Goal: Information Seeking & Learning: Learn about a topic

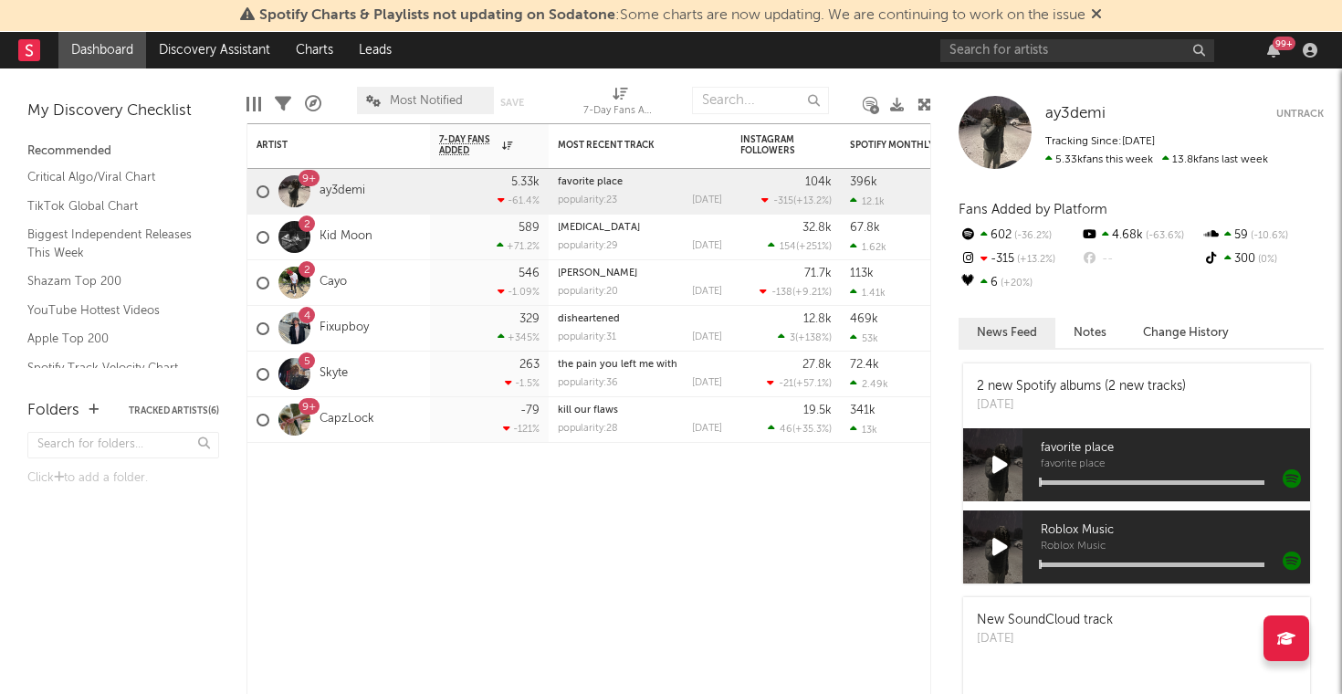
click at [1017, 37] on div "99 +" at bounding box center [1131, 50] width 383 height 37
click at [1017, 45] on input "text" at bounding box center [1077, 50] width 274 height 23
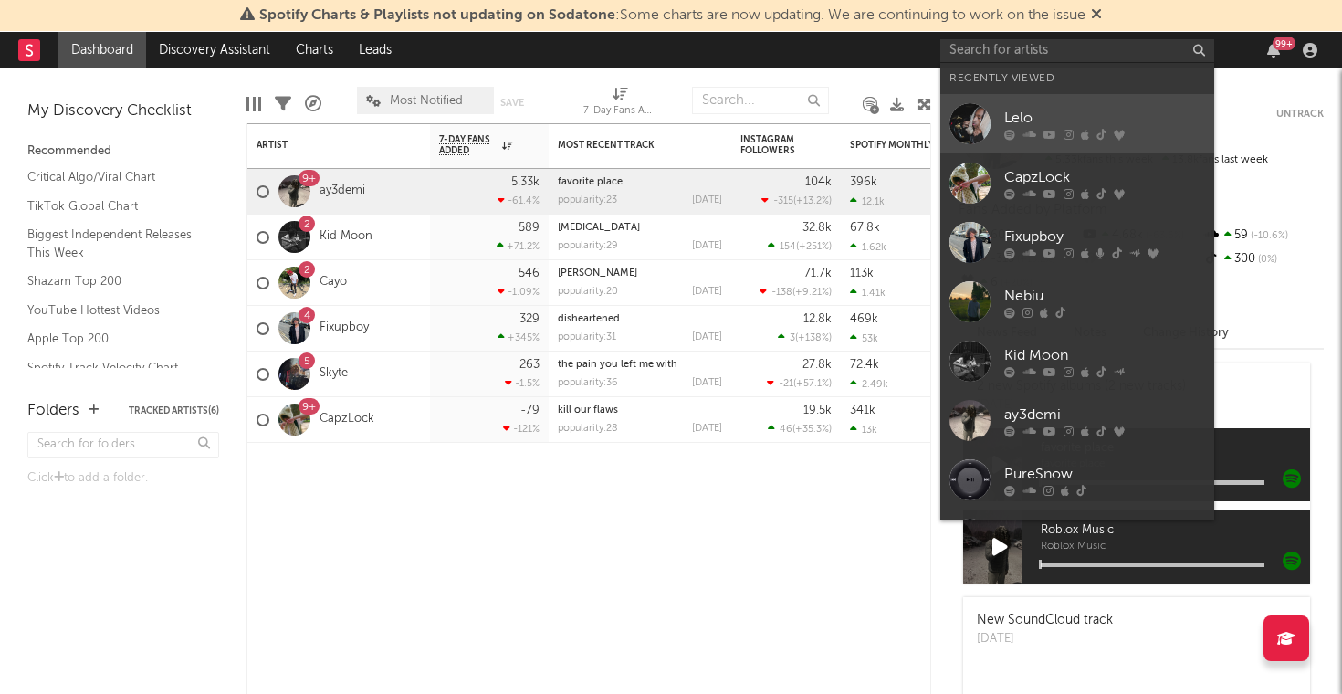
click at [1009, 103] on link "Lelo" at bounding box center [1077, 123] width 274 height 59
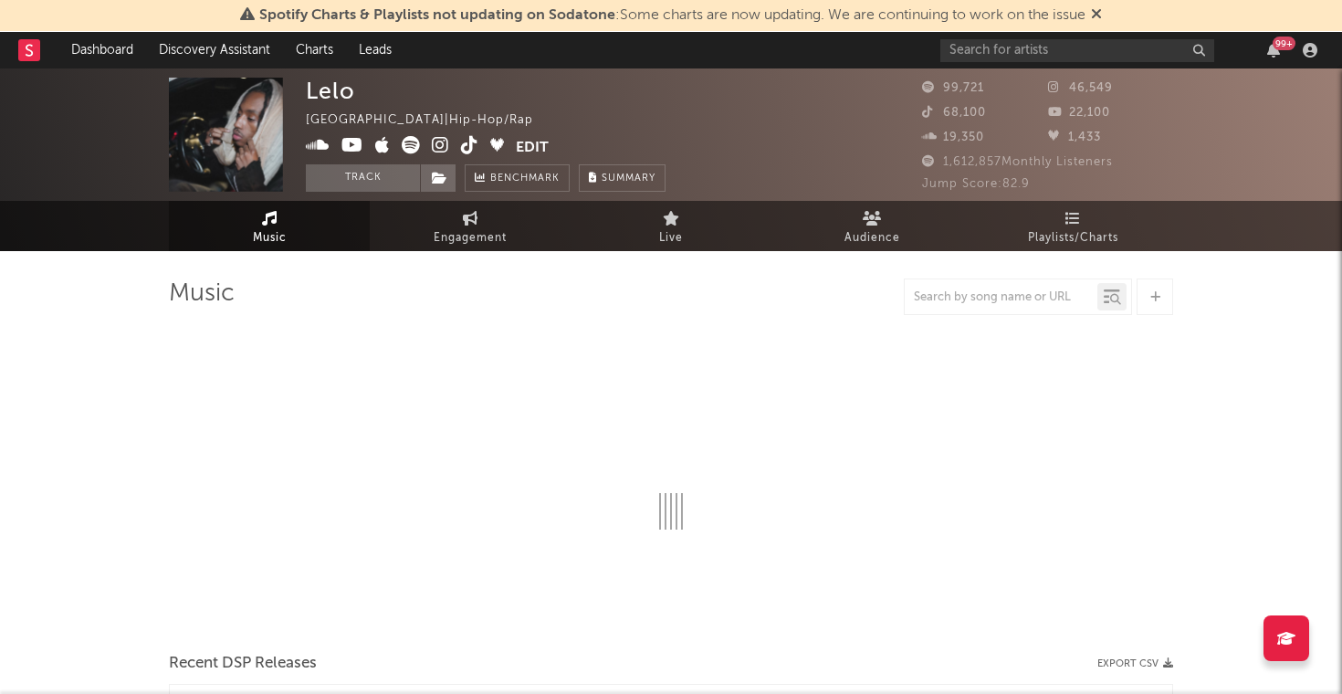
select select "6m"
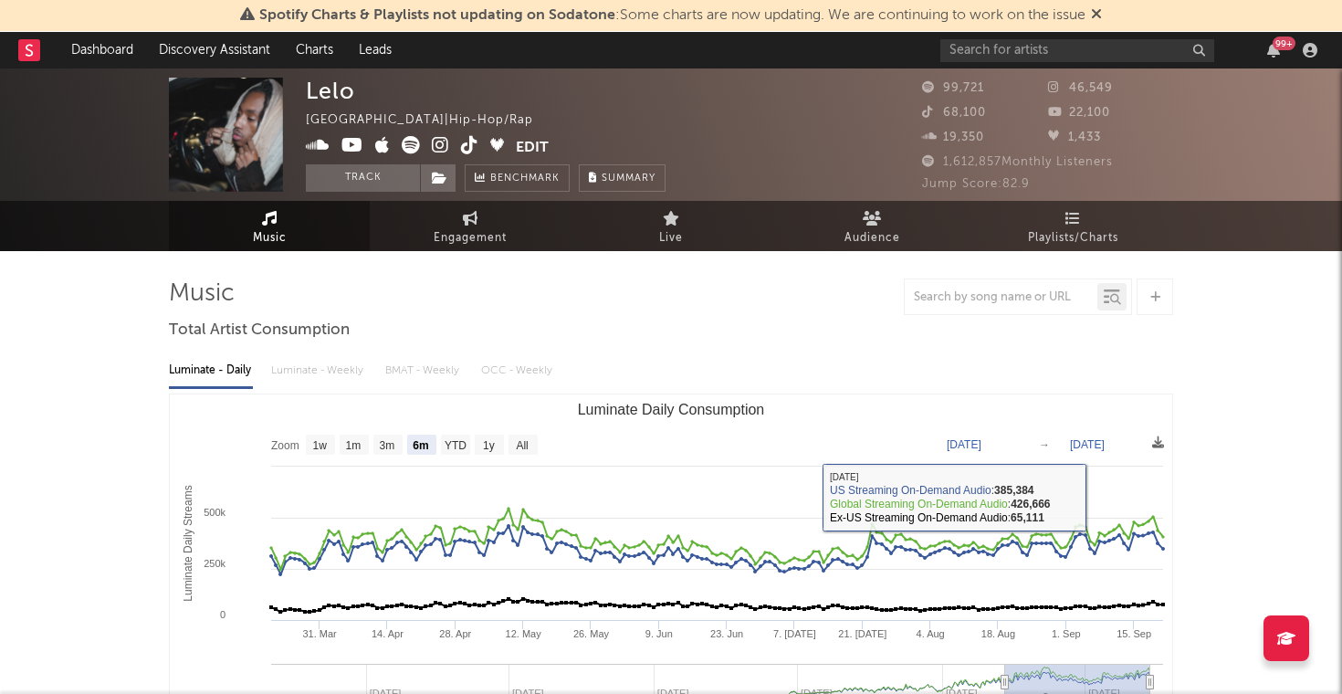
click at [334, 350] on div "Luminate - Daily Luminate - Weekly BMAT - Weekly OCC - Weekly Zoom 1w 1m 3m 6m …" at bounding box center [671, 555] width 1004 height 419
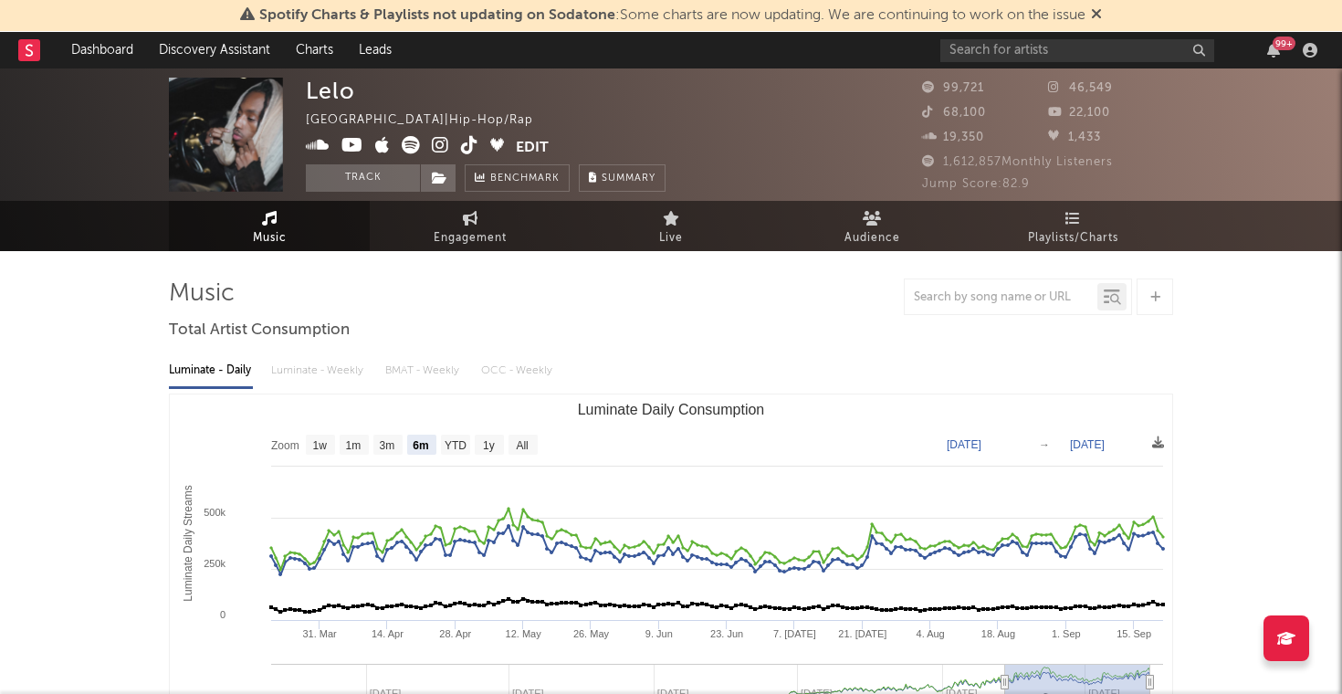
click at [330, 376] on div "Luminate - Daily Luminate - Weekly BMAT - Weekly OCC - Weekly" at bounding box center [671, 370] width 1004 height 31
click at [471, 240] on span "Engagement" at bounding box center [470, 238] width 73 height 22
select select "1w"
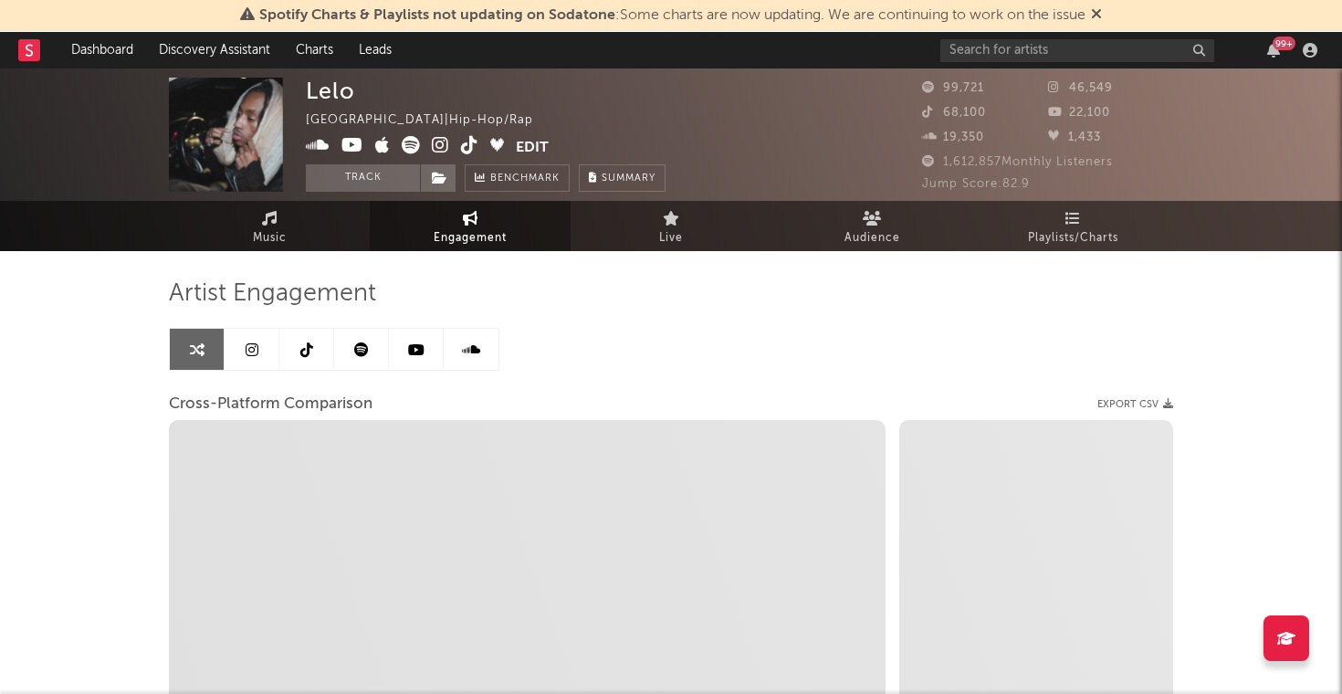
select select "1m"
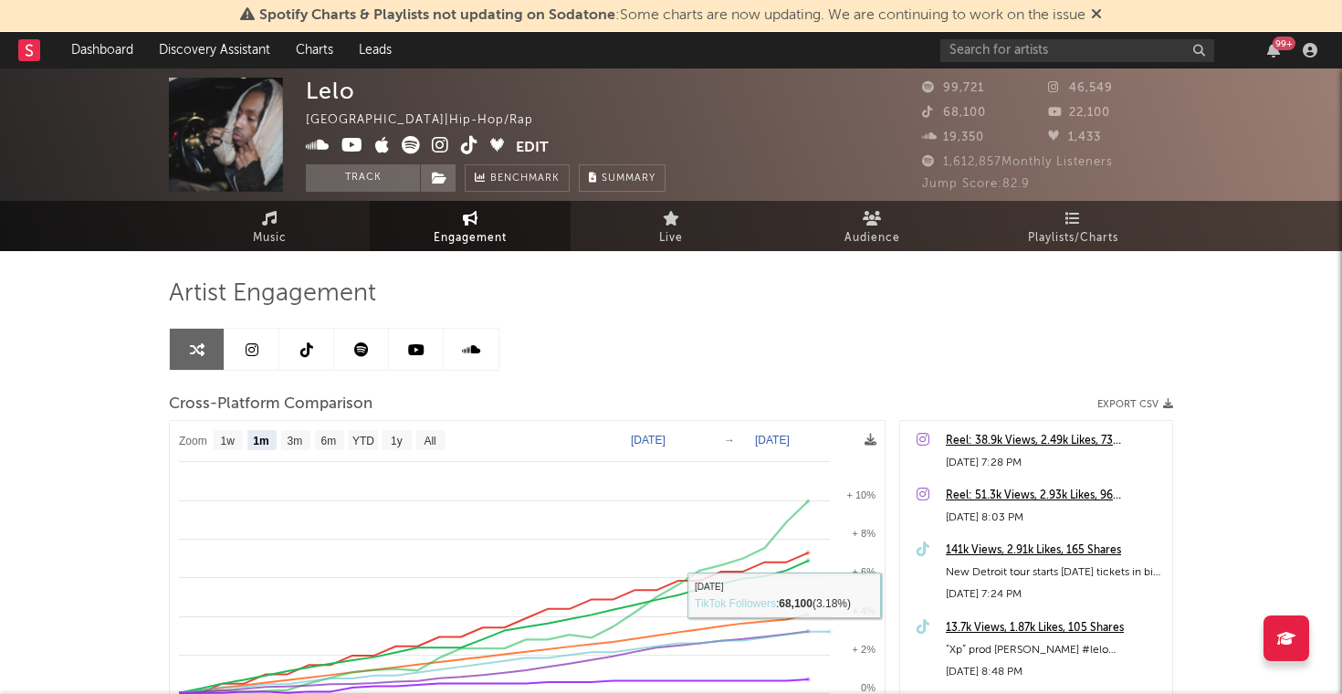
click at [994, 319] on div "Artist Engagement Cross-Platform Comparison Export CSV Zoom 1w 1m 3m 6m YTD 1y …" at bounding box center [671, 588] width 1004 height 621
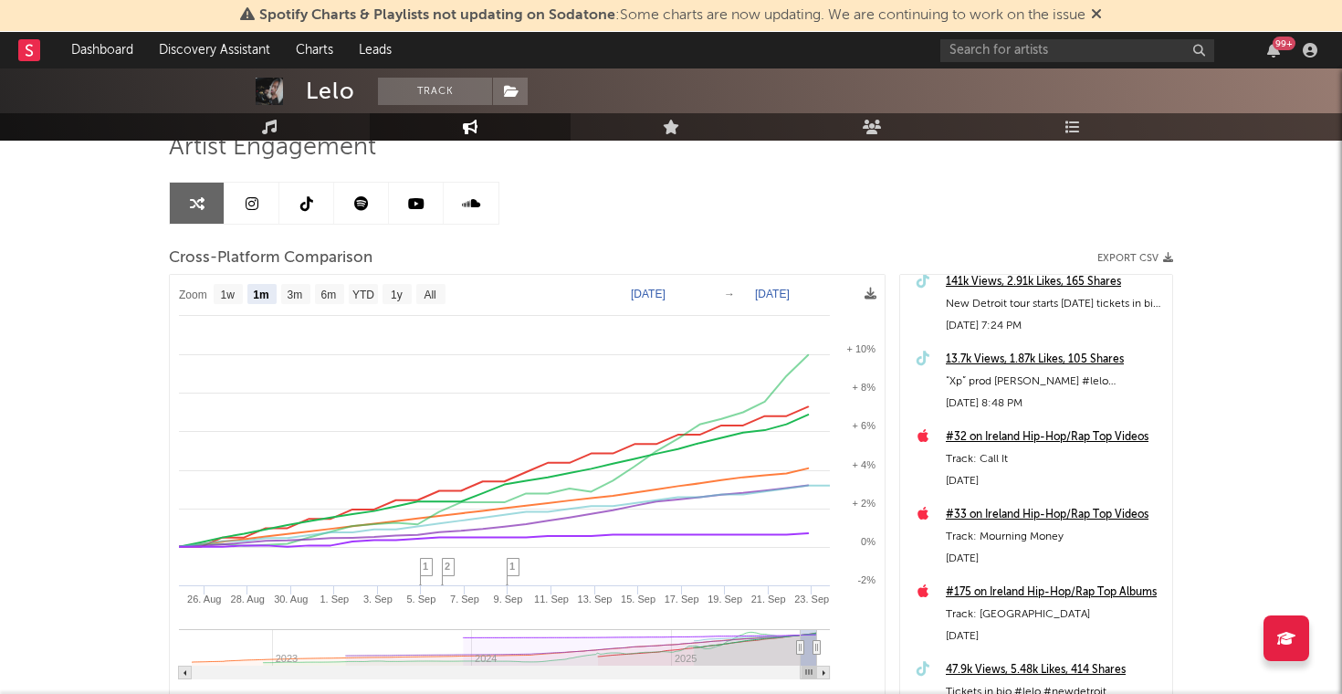
scroll to position [124, 0]
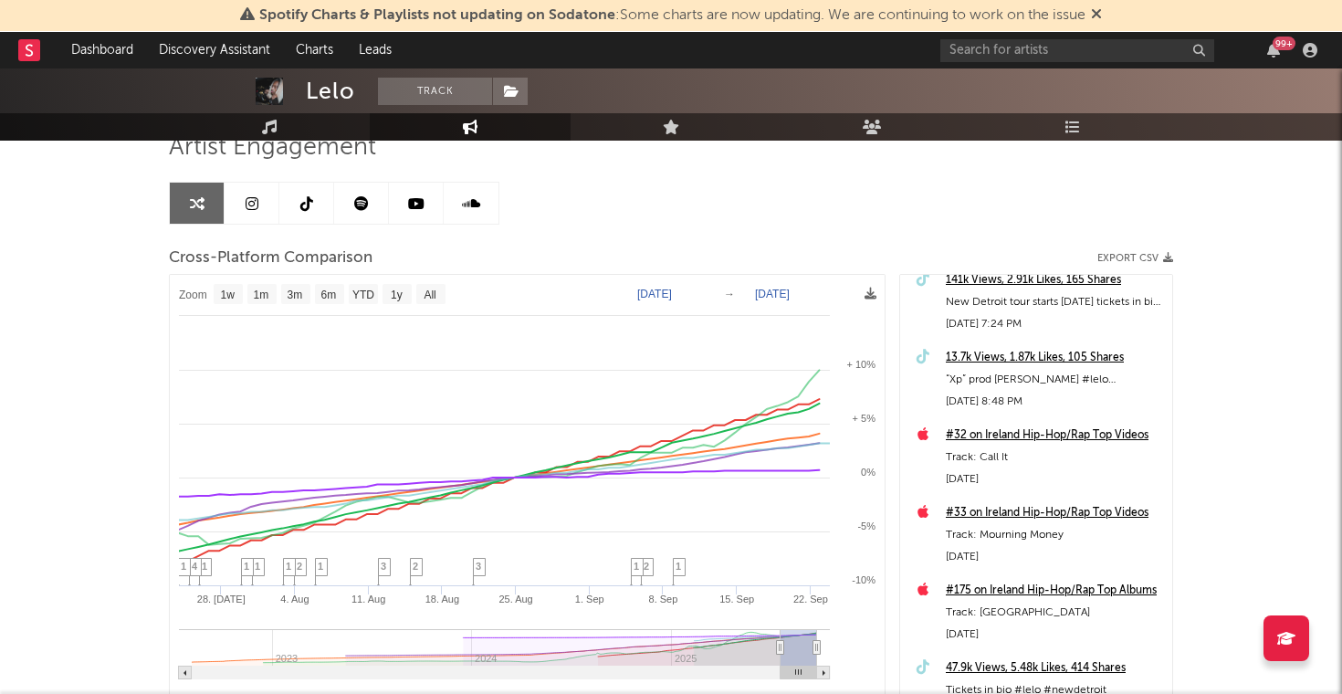
type input "[DATE]"
select select "3m"
type input "[DATE]"
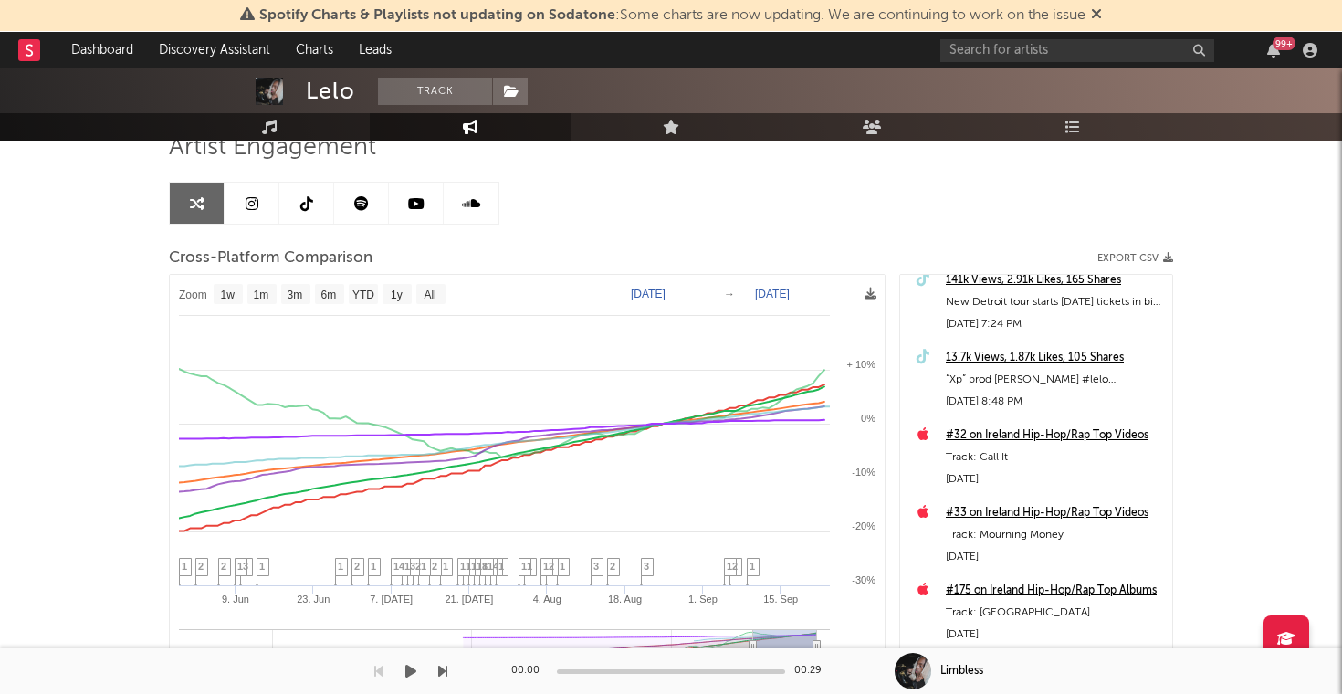
select select "1w"
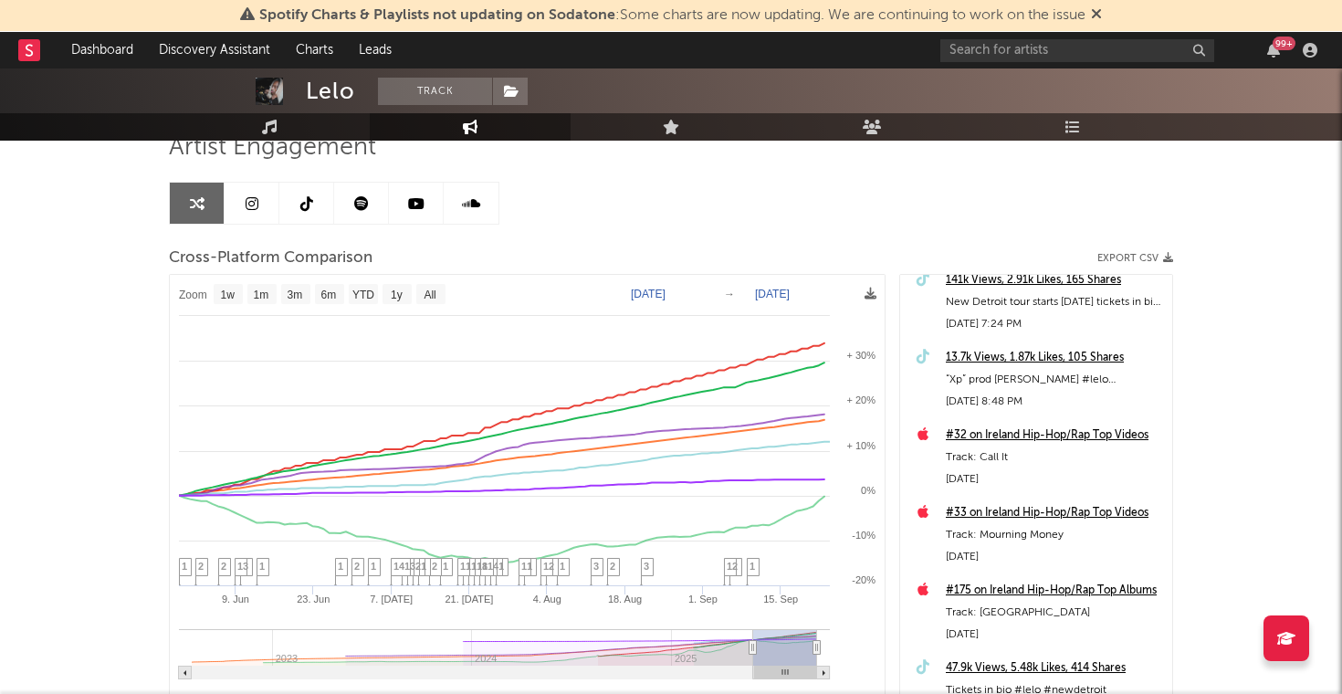
drag, startPoint x: 800, startPoint y: 646, endPoint x: 751, endPoint y: 642, distance: 48.6
click at [1072, 217] on div "Artist Engagement Cross-Platform Comparison Export CSV Zoom 1w 1m 3m 6m YTD 1y …" at bounding box center [671, 442] width 1004 height 621
